Goal: Check status: Check status

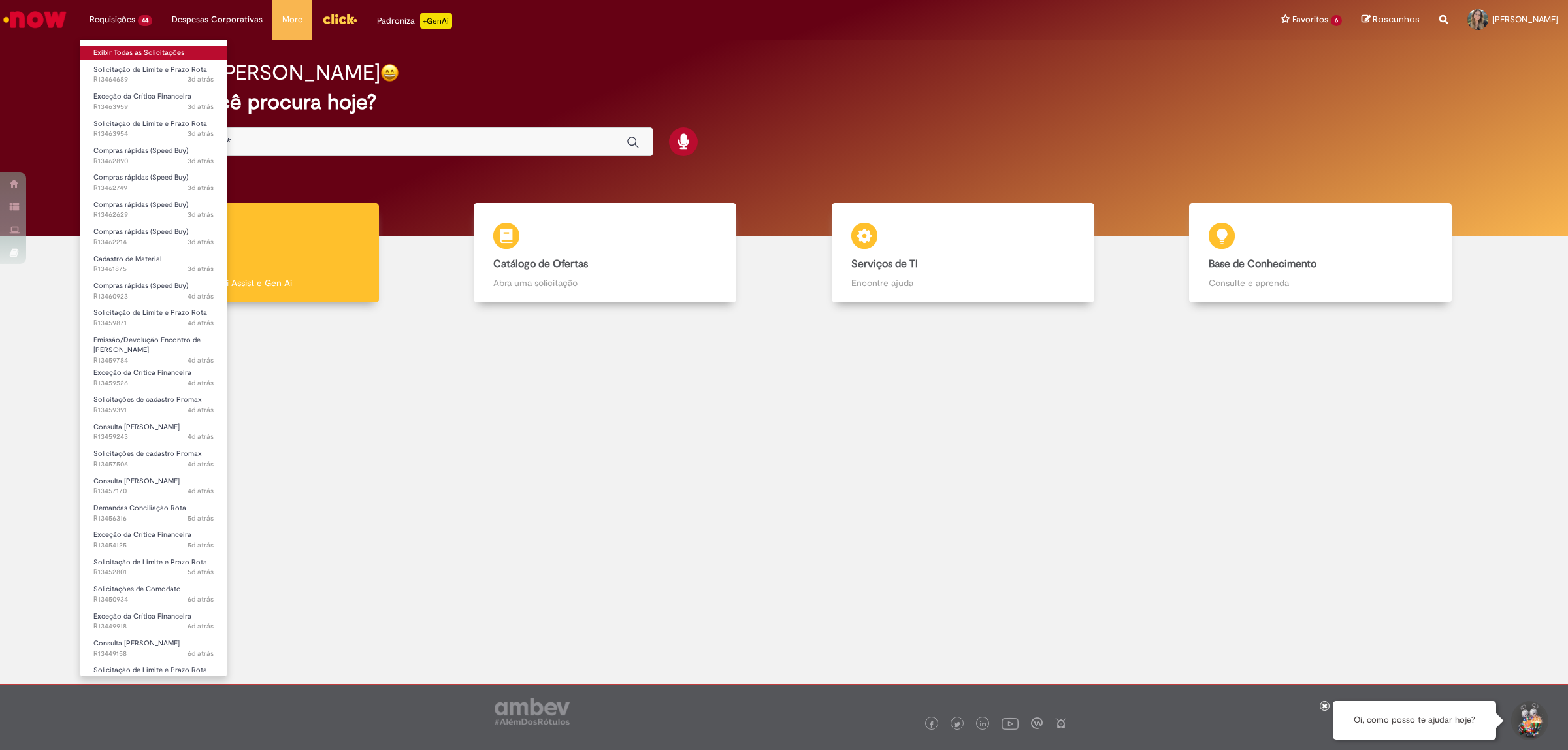
click at [169, 58] on link "Exibir Todas as Solicitações" at bounding box center [153, 53] width 147 height 14
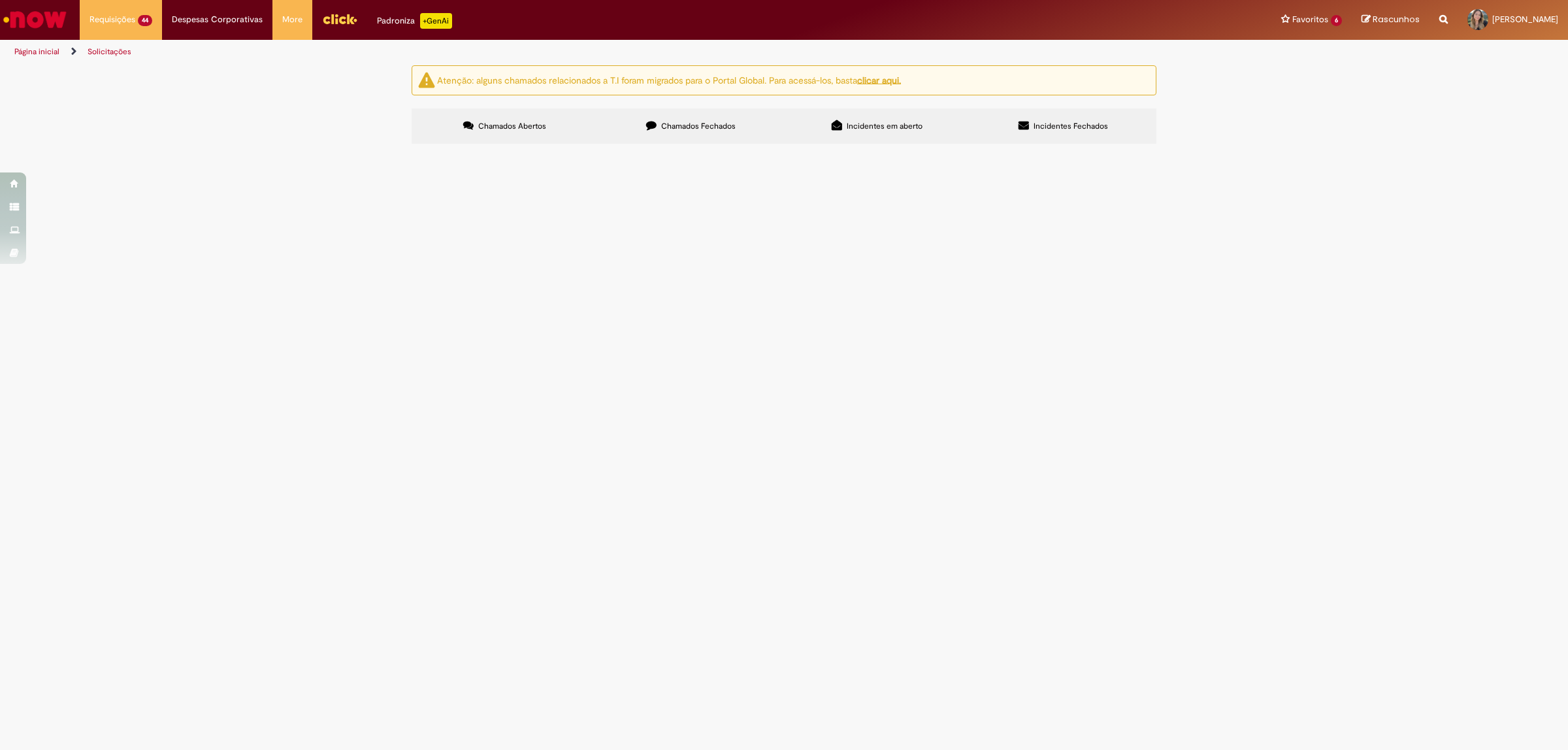
click at [0, 0] on span "Peças - Elite" at bounding box center [0, 0] width 0 height 0
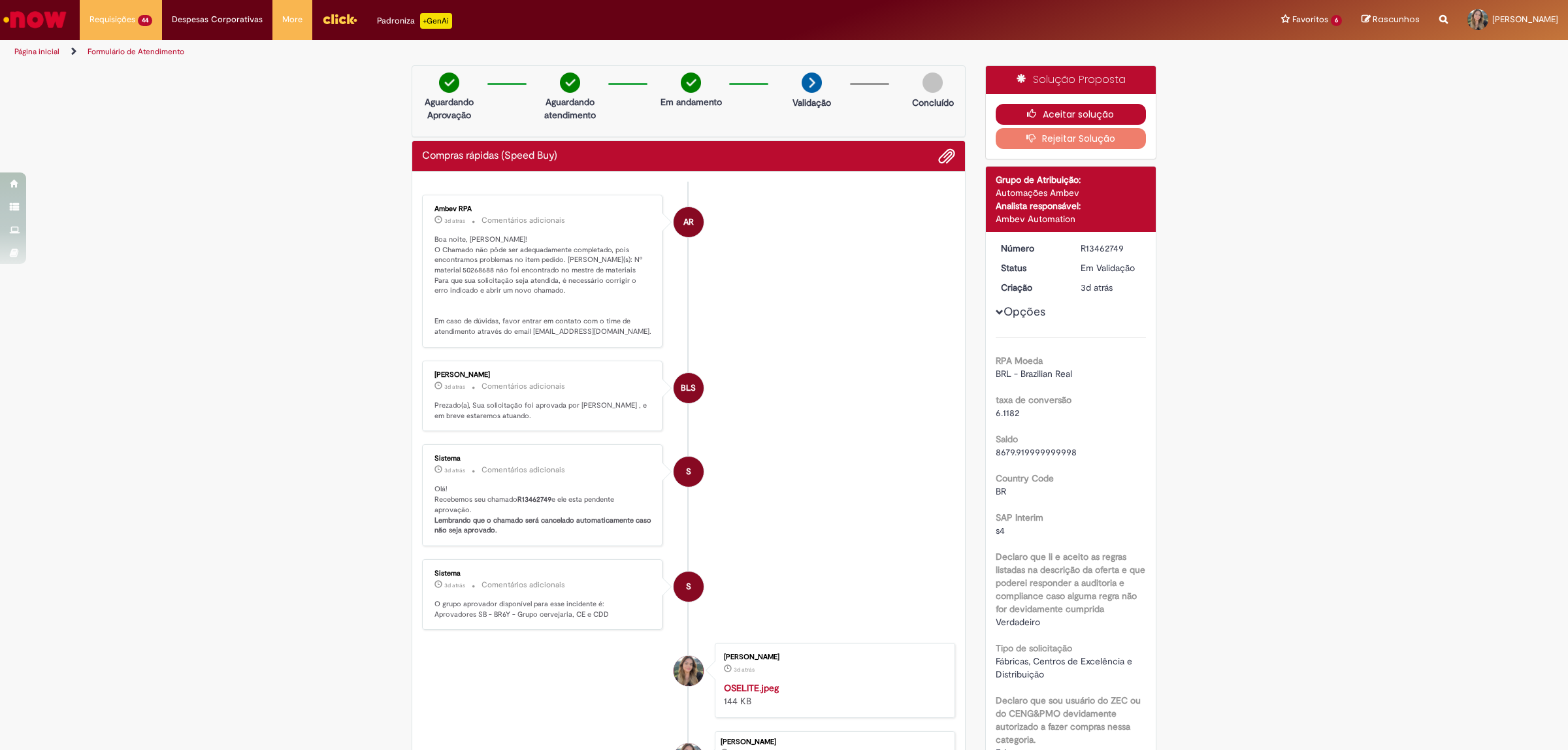
click at [1027, 119] on icon "button" at bounding box center [1034, 114] width 16 height 9
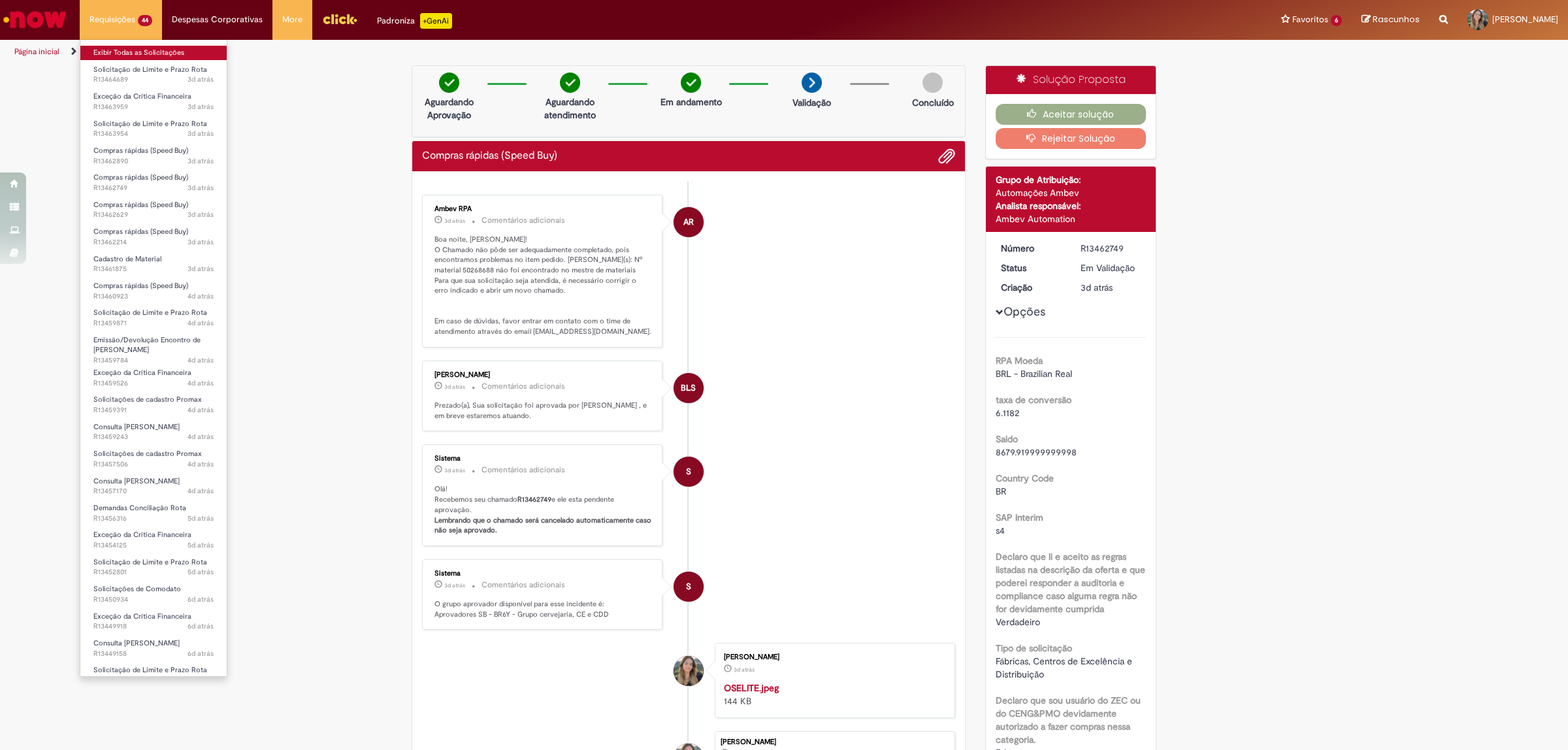
click at [136, 53] on link "Exibir Todas as Solicitações" at bounding box center [153, 53] width 147 height 14
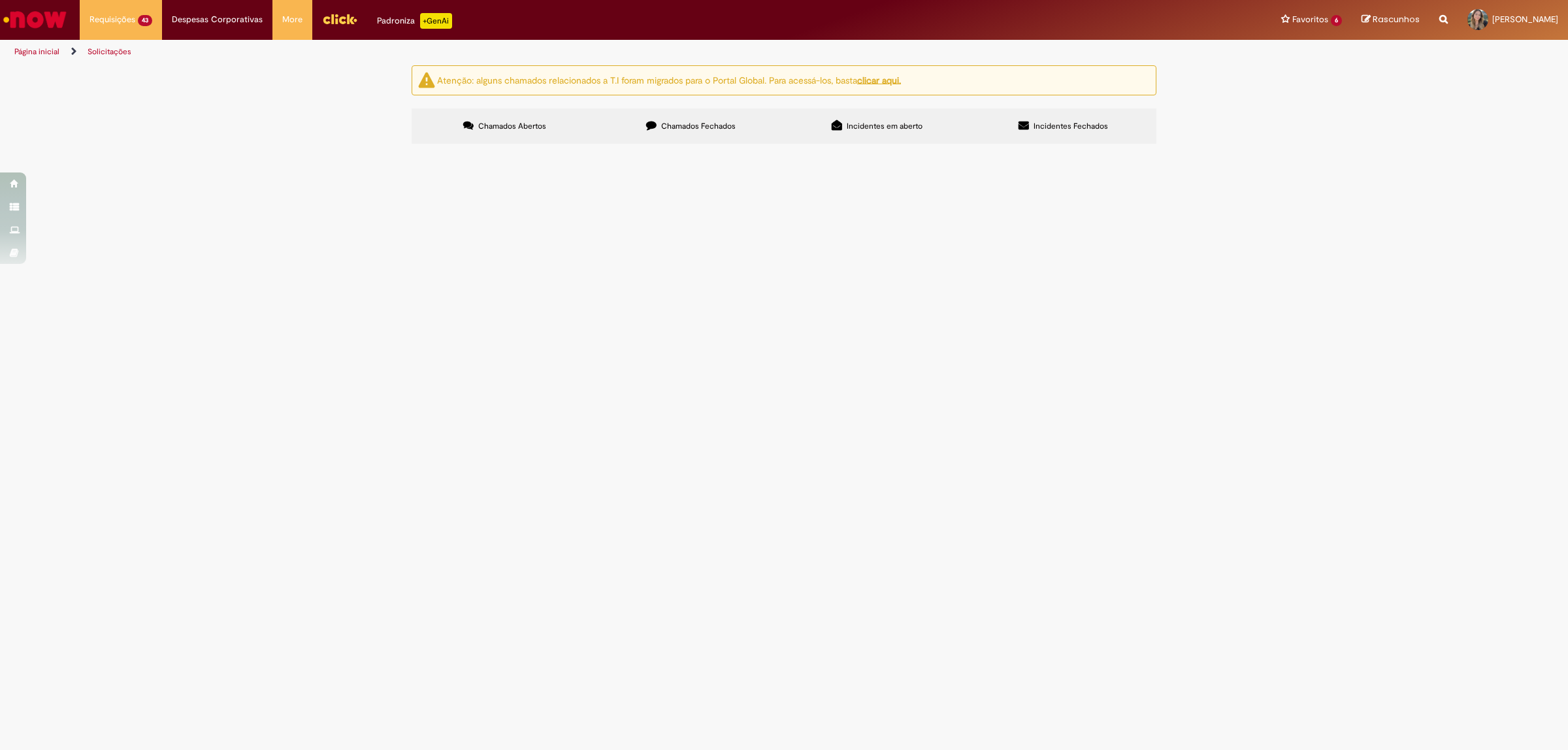
click at [0, 0] on span "Boa tarde, tudo bem? Poderia realizar a EC do vale 7914, por gentileza?" at bounding box center [0, 0] width 0 height 0
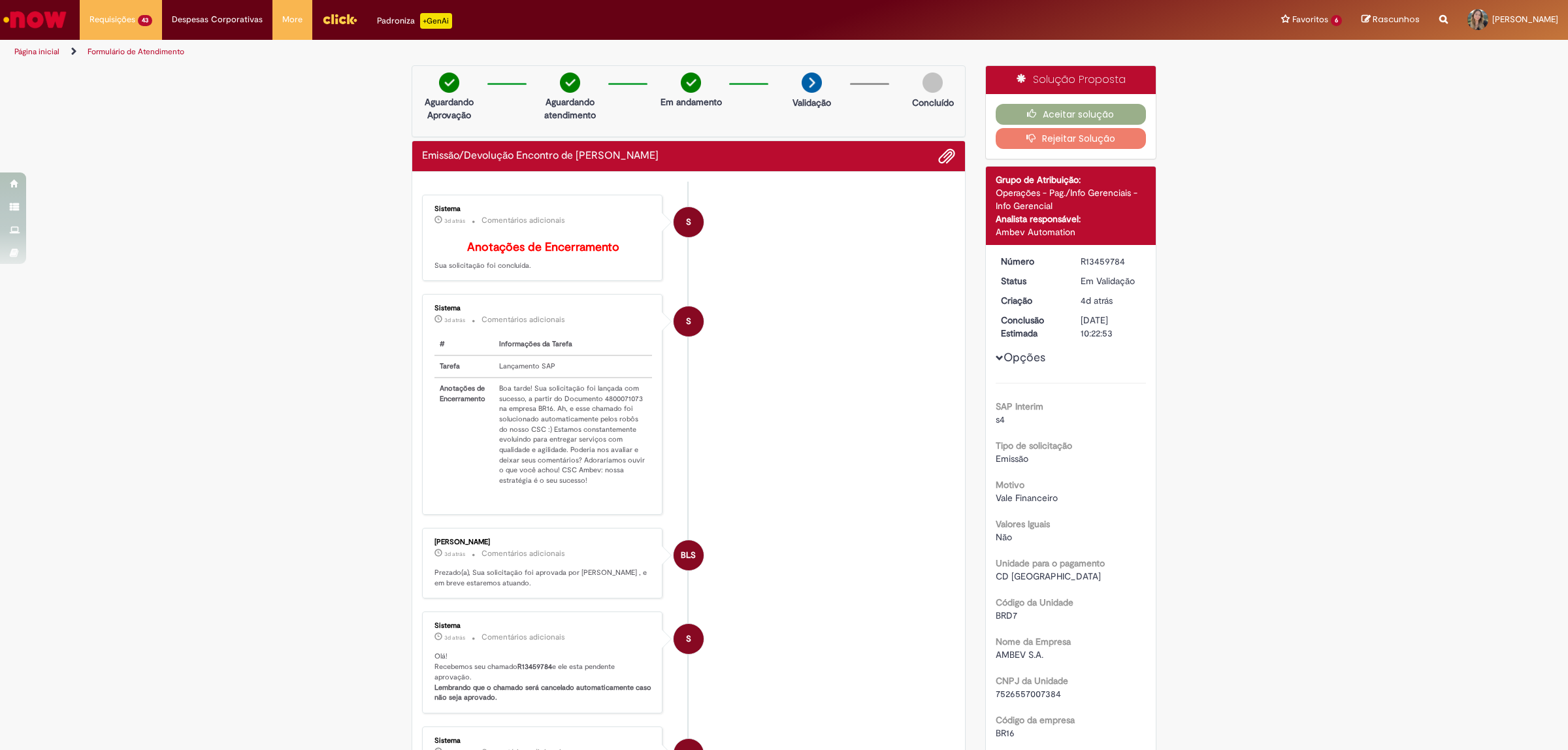
click at [614, 405] on td "Boa tarde! Sua solicitação foi lançada com sucesso, a partir do Documento 48000…" at bounding box center [573, 435] width 158 height 114
copy td "4800071073"
click at [794, 331] on li "S Sistema 3d atrás 3 dias atrás Comentários adicionais # Informações da Tarefa …" at bounding box center [688, 404] width 533 height 221
click at [1078, 106] on button "Aceitar solução" at bounding box center [1071, 114] width 151 height 21
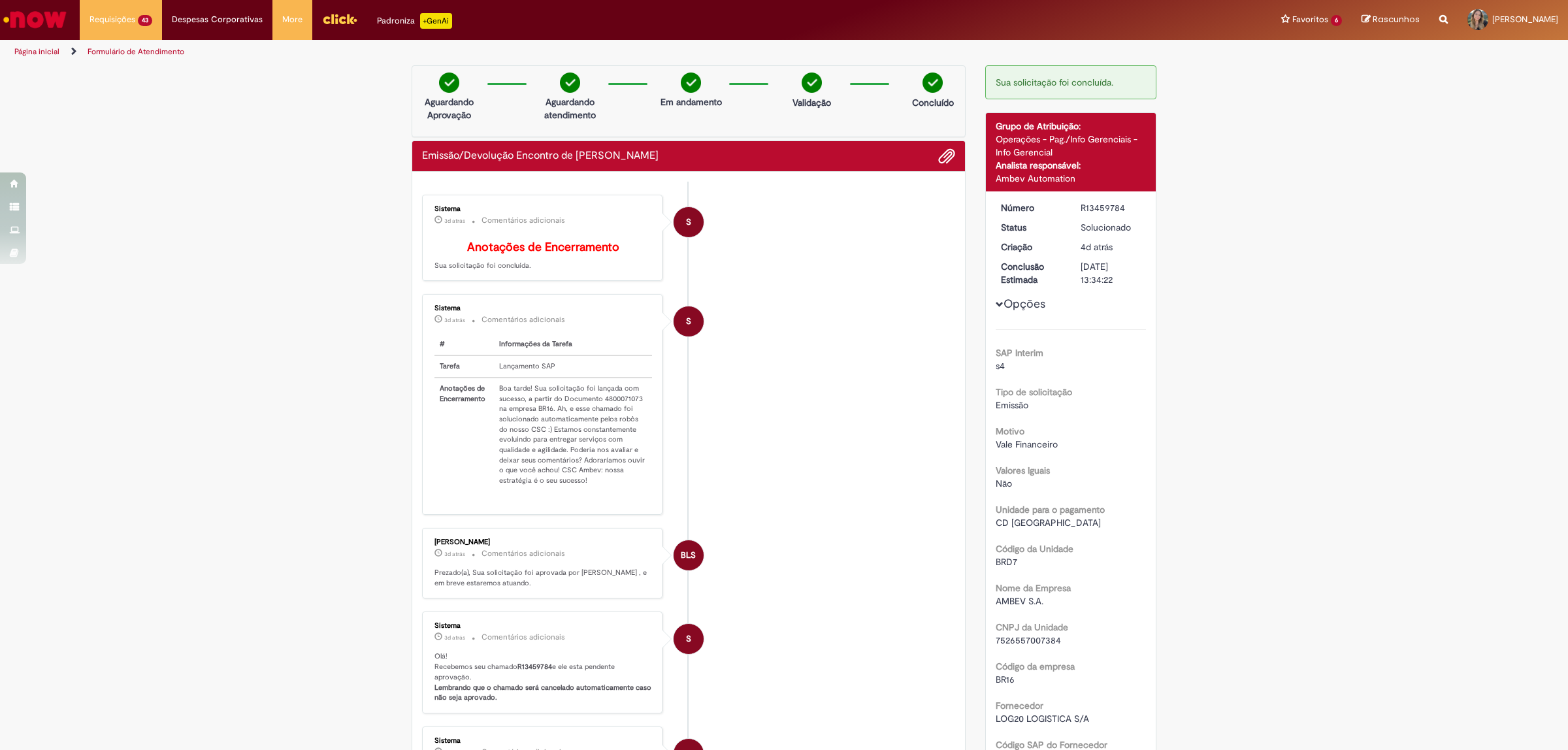
drag, startPoint x: 658, startPoint y: 149, endPoint x: 413, endPoint y: 156, distance: 245.1
click at [413, 156] on div "Emissão/Devolução Encontro de [PERSON_NAME]" at bounding box center [689, 157] width 552 height 31
copy h2 "Emissão/Devolução Encontro de [PERSON_NAME]"
click at [53, 7] on img "Ir para a Homepage" at bounding box center [35, 19] width 67 height 26
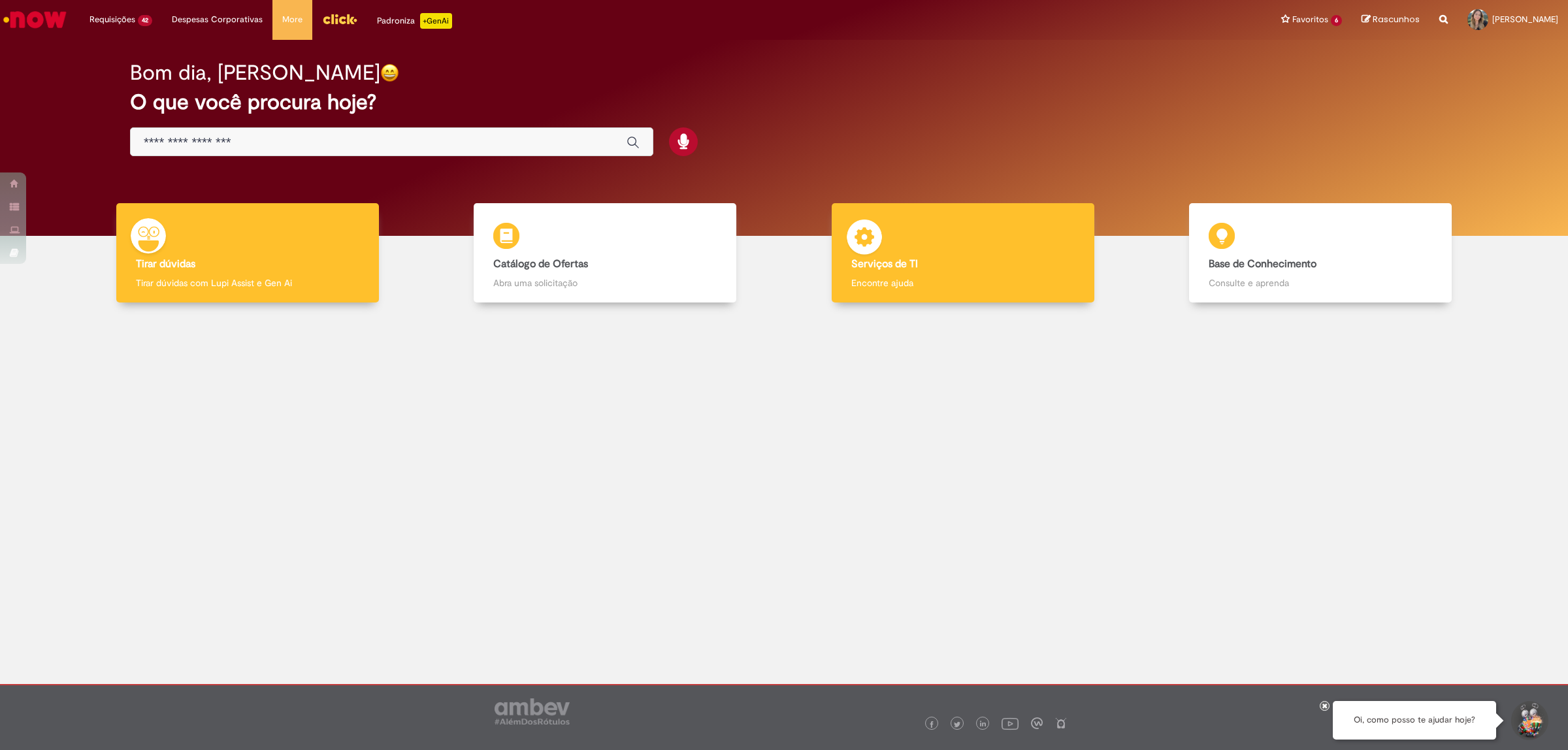
click at [895, 284] on p "Encontre ajuda" at bounding box center [963, 282] width 224 height 13
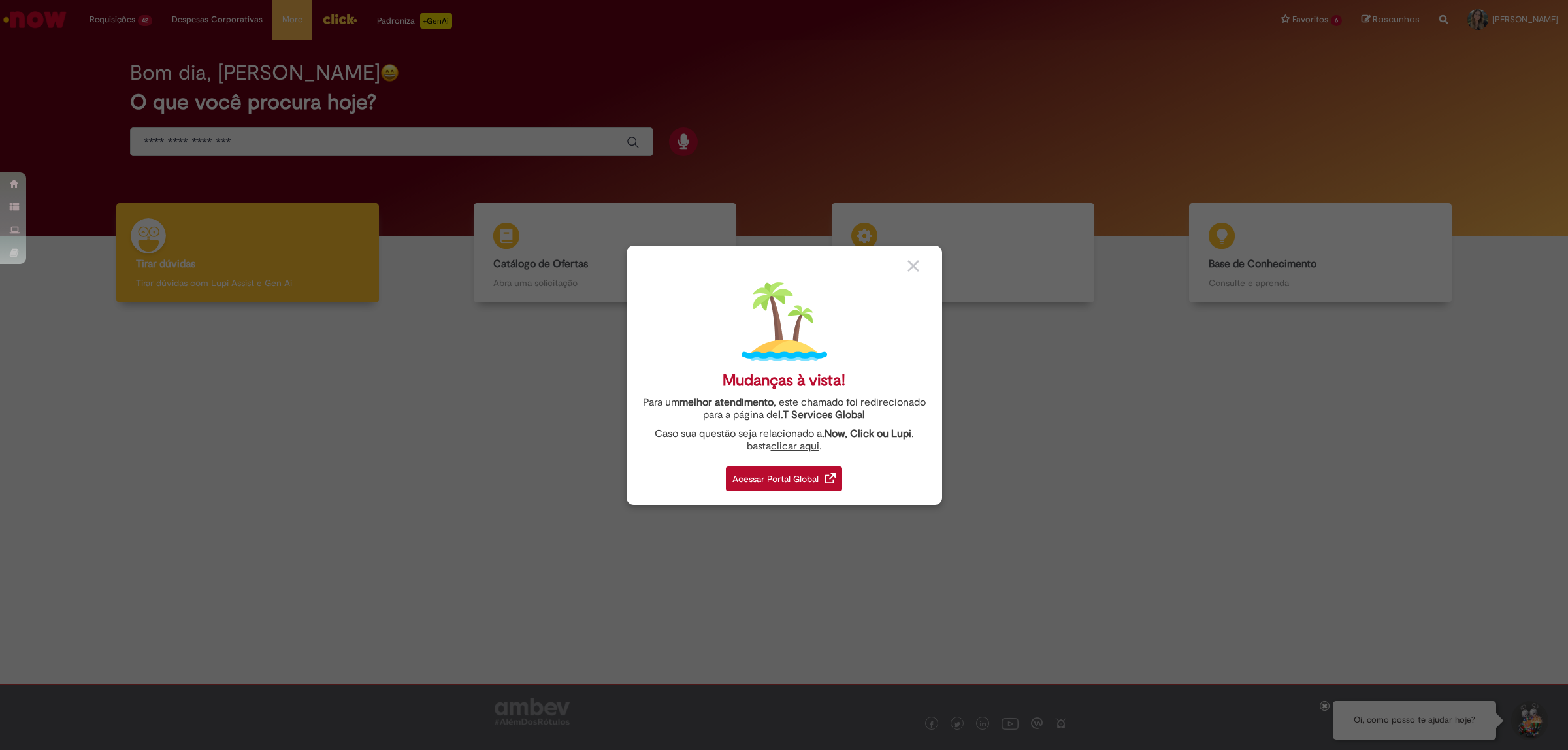
click at [815, 477] on div "Acessar Portal Global" at bounding box center [784, 479] width 116 height 25
